Goal: Task Accomplishment & Management: Manage account settings

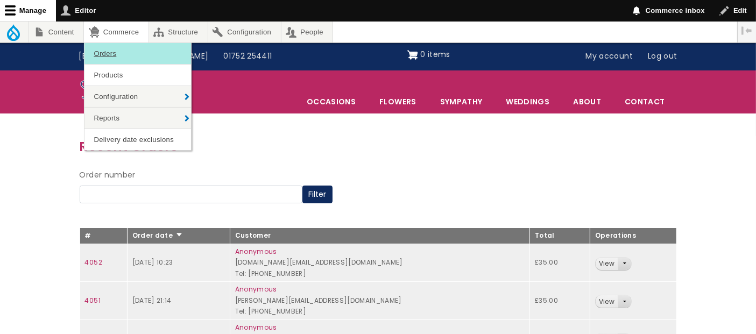
click at [115, 55] on link "Orders" at bounding box center [138, 53] width 107 height 21
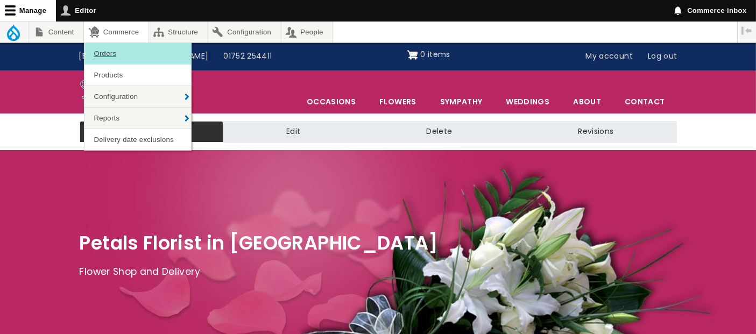
click at [119, 48] on link "Orders" at bounding box center [138, 53] width 107 height 21
